Goal: Check status: Check status

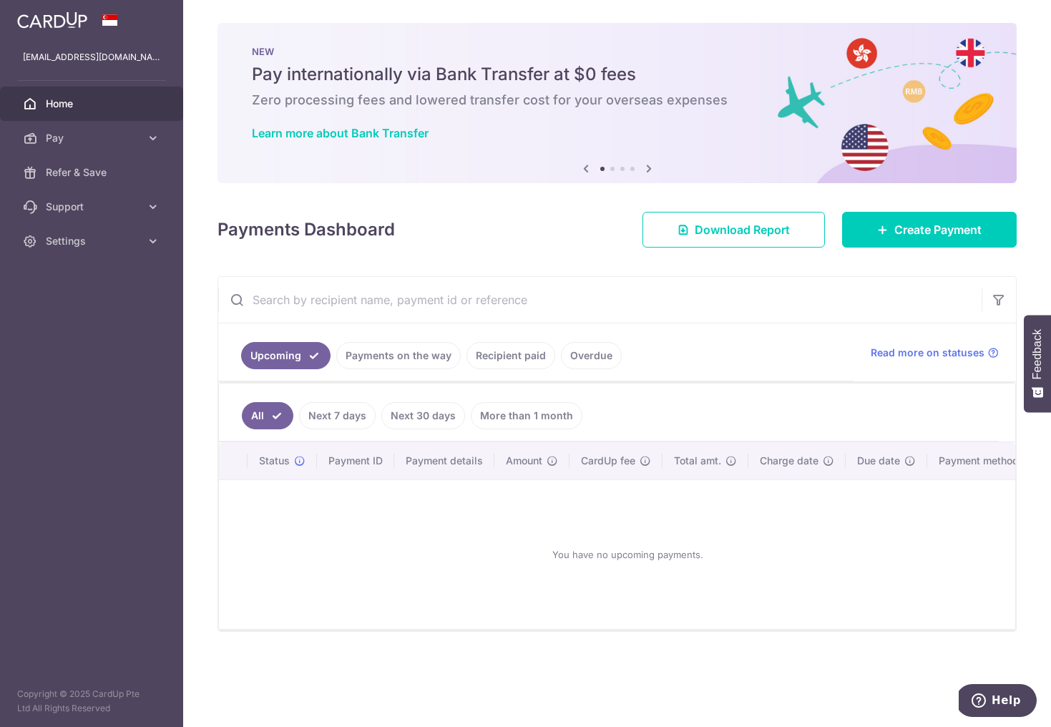
click at [380, 363] on link "Payments on the way" at bounding box center [398, 355] width 124 height 27
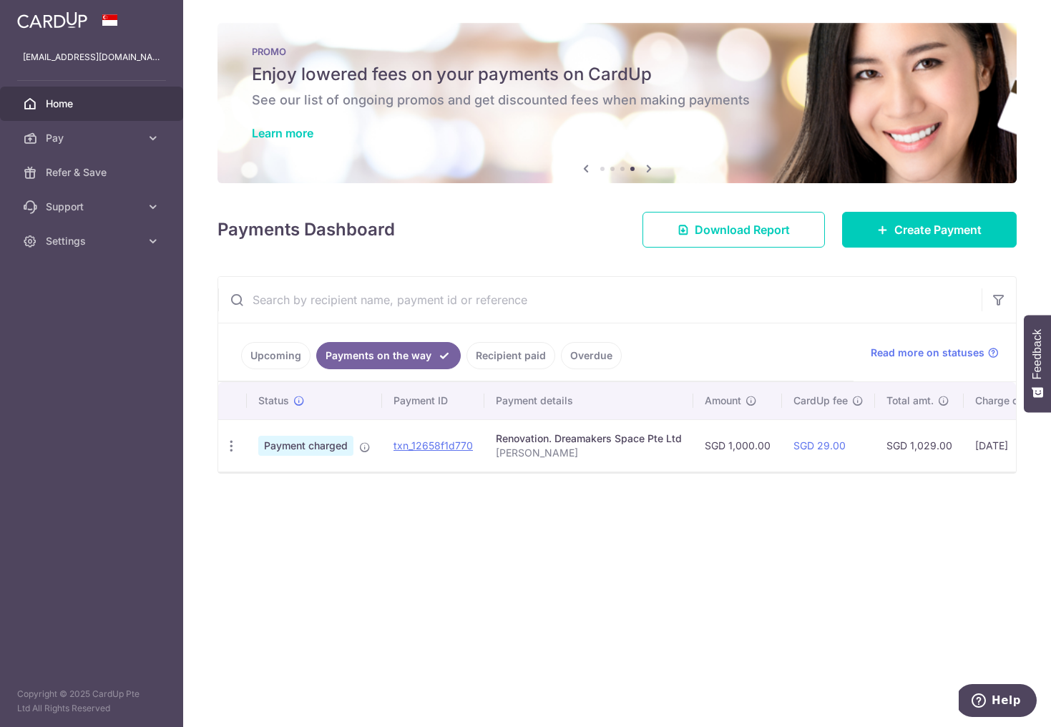
drag, startPoint x: 527, startPoint y: 366, endPoint x: 537, endPoint y: 435, distance: 69.4
click at [537, 435] on div "Upcoming Payments on the way Recipient paid Overdue Read more on statuses Statu…" at bounding box center [616, 374] width 799 height 197
click at [487, 561] on div "× Pause Schedule Pause all future payments in this series Pause just this one p…" at bounding box center [617, 363] width 868 height 727
click at [419, 447] on link "txn_12658f1d770" at bounding box center [433, 445] width 79 height 12
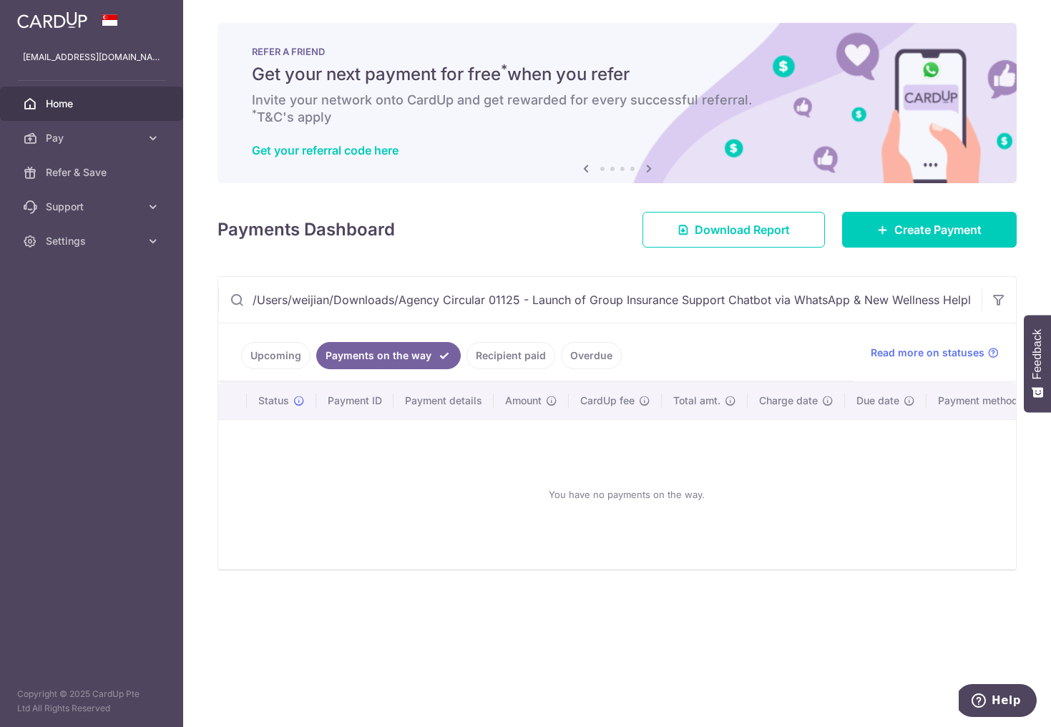
click at [818, 311] on input "/Users/weijian/Downloads/Agency Circular 01125 - Launch of Group Insurance Supp…" at bounding box center [599, 300] width 763 height 46
type input "/Users/weijian/Downloads/Agency Circular 01125 - Launch of Group Insurance Supp…"
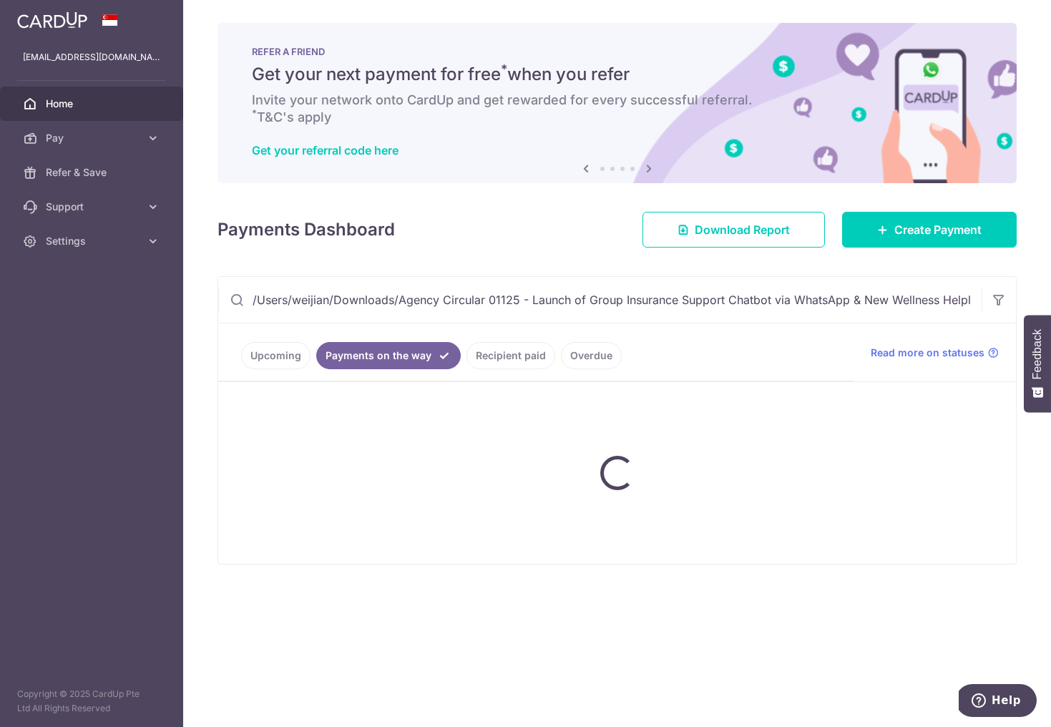
click at [808, 308] on input "/Users/weijian/Downloads/Agency Circular 01125 - Launch of Group Insurance Supp…" at bounding box center [599, 300] width 763 height 46
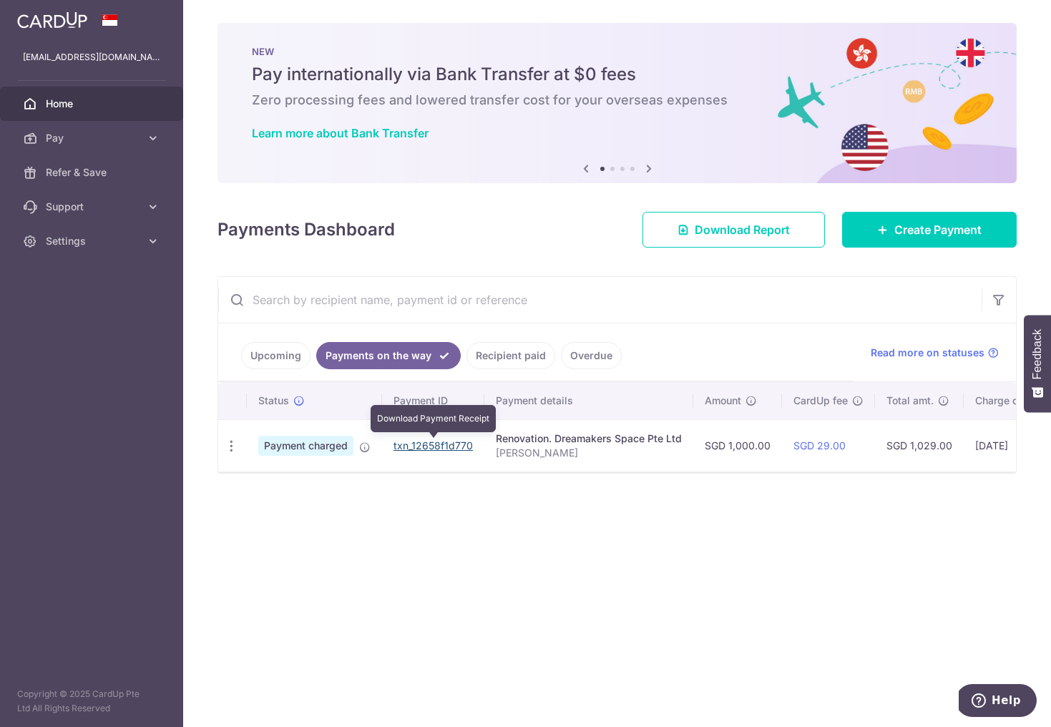
click at [444, 451] on link "txn_12658f1d770" at bounding box center [433, 445] width 79 height 12
